Goal: Use online tool/utility: Utilize a website feature to perform a specific function

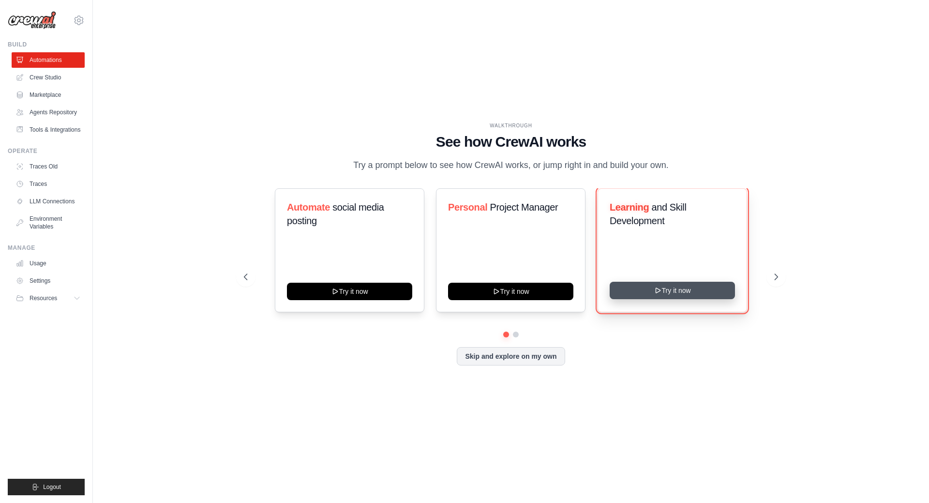
click at [655, 291] on icon at bounding box center [658, 290] width 8 height 8
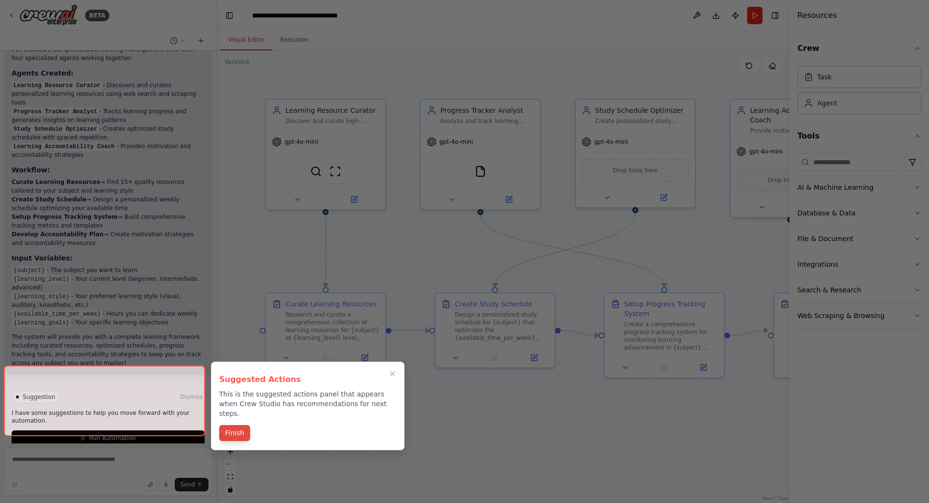
click at [228, 425] on button "Finish" at bounding box center [234, 433] width 31 height 16
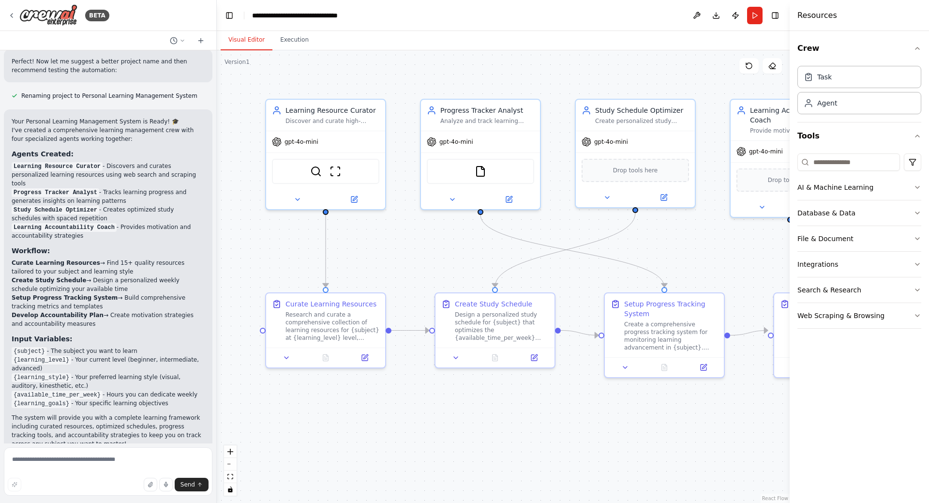
scroll to position [804, 0]
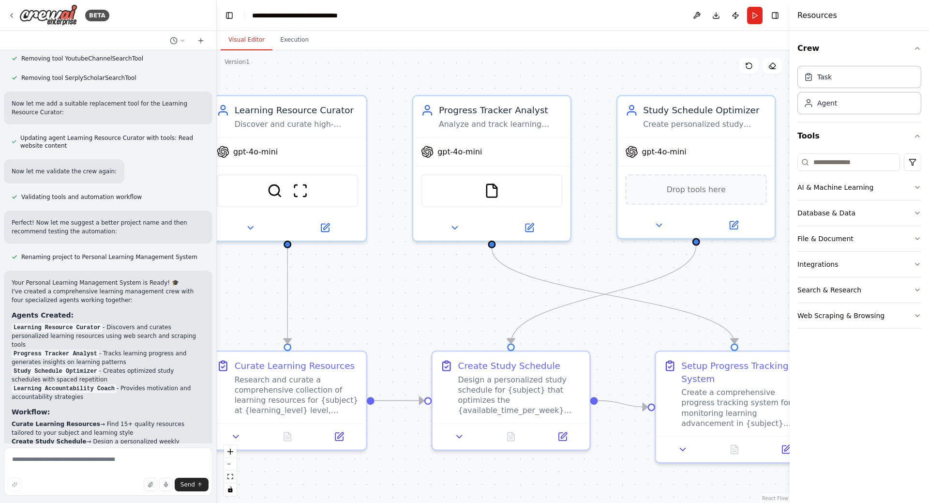
drag, startPoint x: 513, startPoint y: 293, endPoint x: 400, endPoint y: 270, distance: 115.0
click at [400, 270] on div ".deletable-edge-delete-btn { width: 20px; height: 20px; border: 0px solid #ffff…" at bounding box center [503, 276] width 573 height 452
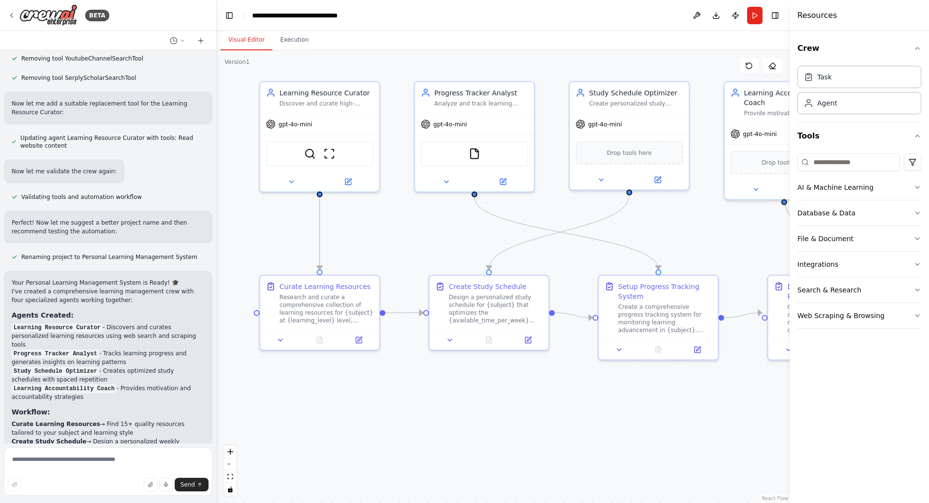
drag, startPoint x: 377, startPoint y: 298, endPoint x: 382, endPoint y: 240, distance: 58.2
click at [382, 240] on div ".deletable-edge-delete-btn { width: 20px; height: 20px; border: 0px solid #ffff…" at bounding box center [503, 276] width 573 height 452
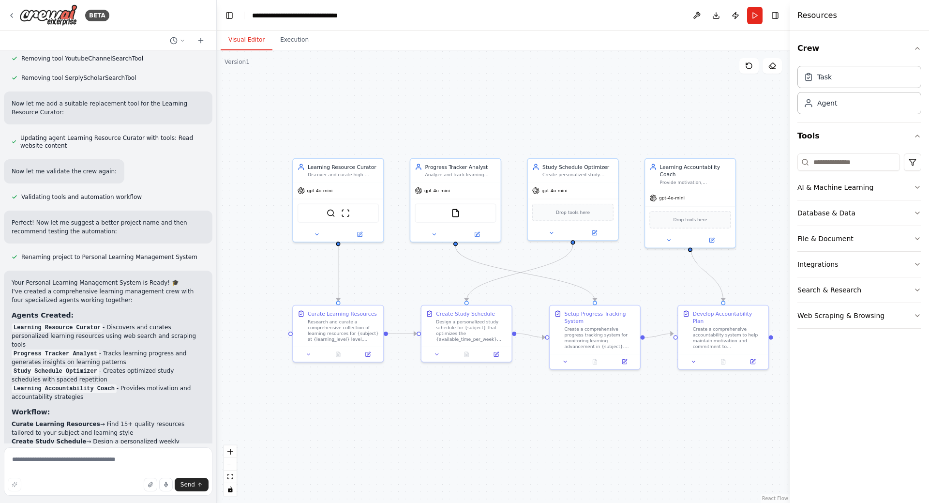
drag, startPoint x: 452, startPoint y: 369, endPoint x: 518, endPoint y: 403, distance: 74.0
click at [518, 403] on div ".deletable-edge-delete-btn { width: 20px; height: 20px; border: 0px solid #ffff…" at bounding box center [503, 276] width 573 height 452
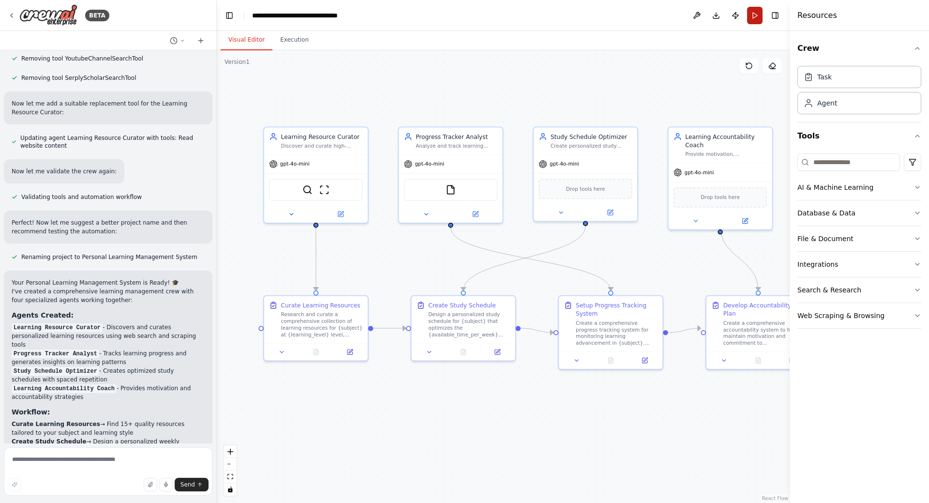
click at [755, 21] on button "Run" at bounding box center [754, 15] width 15 height 17
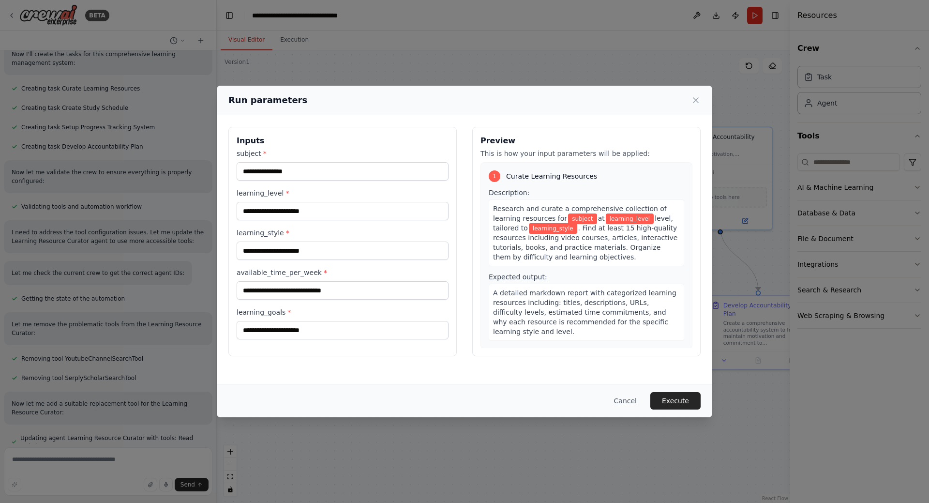
scroll to position [417, 0]
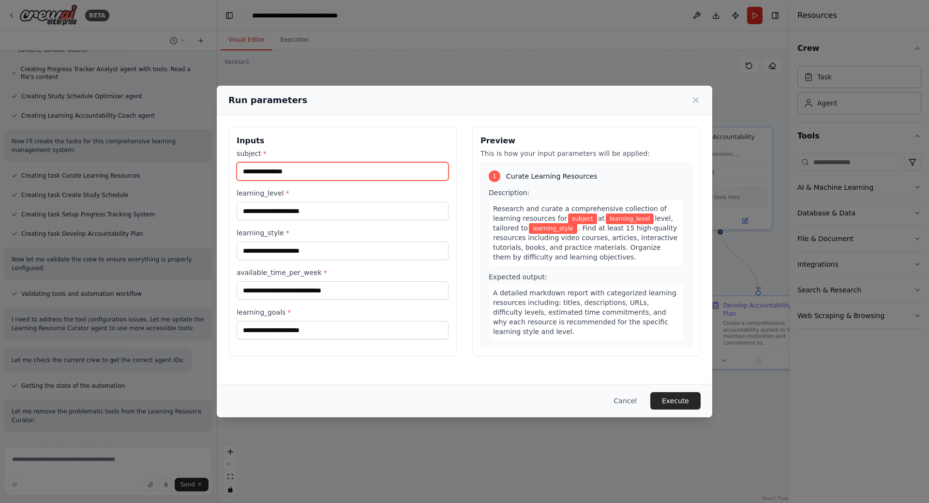
click at [350, 168] on input "subject *" at bounding box center [343, 171] width 212 height 18
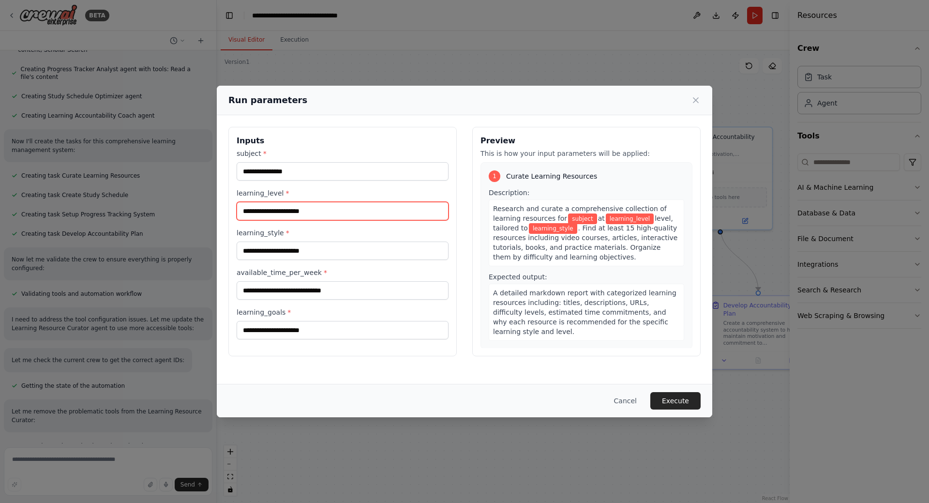
click at [335, 216] on input "learning_level *" at bounding box center [343, 211] width 212 height 18
click at [340, 265] on div "subject * learning_level * learning_style * available_time_per_week * learning_…" at bounding box center [343, 244] width 212 height 191
click at [625, 402] on button "Cancel" at bounding box center [625, 400] width 38 height 17
